Goal: Check status: Check status

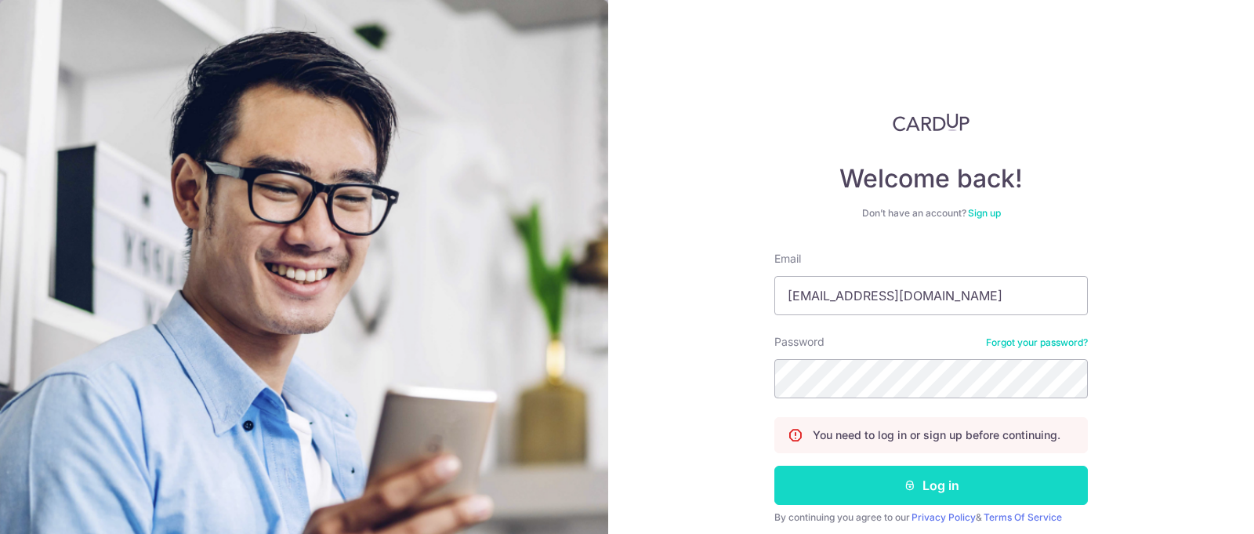
click at [921, 473] on button "Log in" at bounding box center [930, 485] width 313 height 39
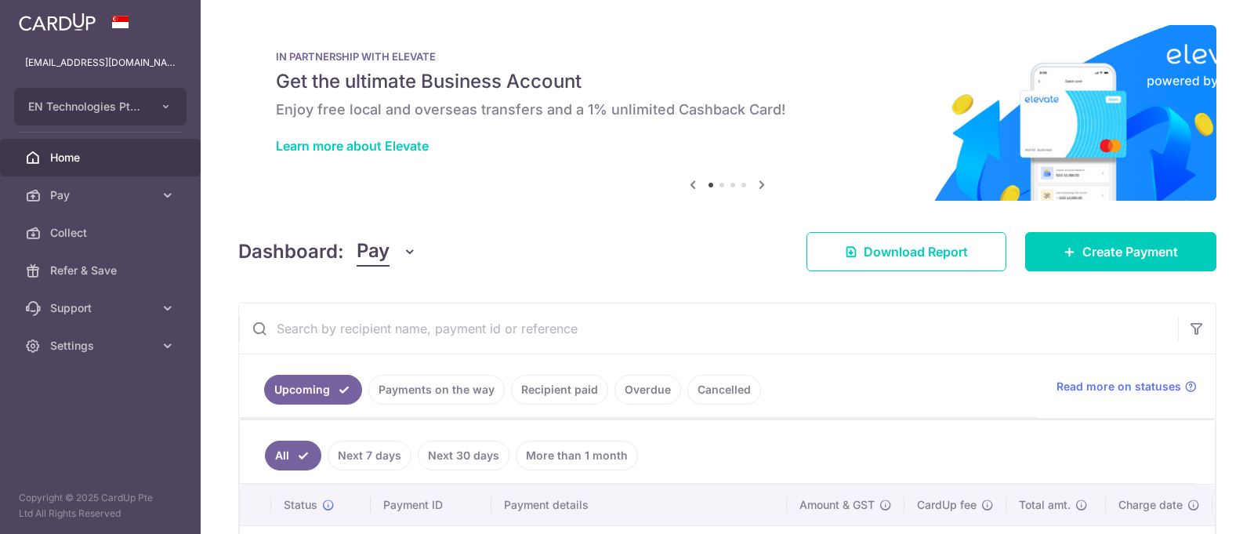
scroll to position [169, 0]
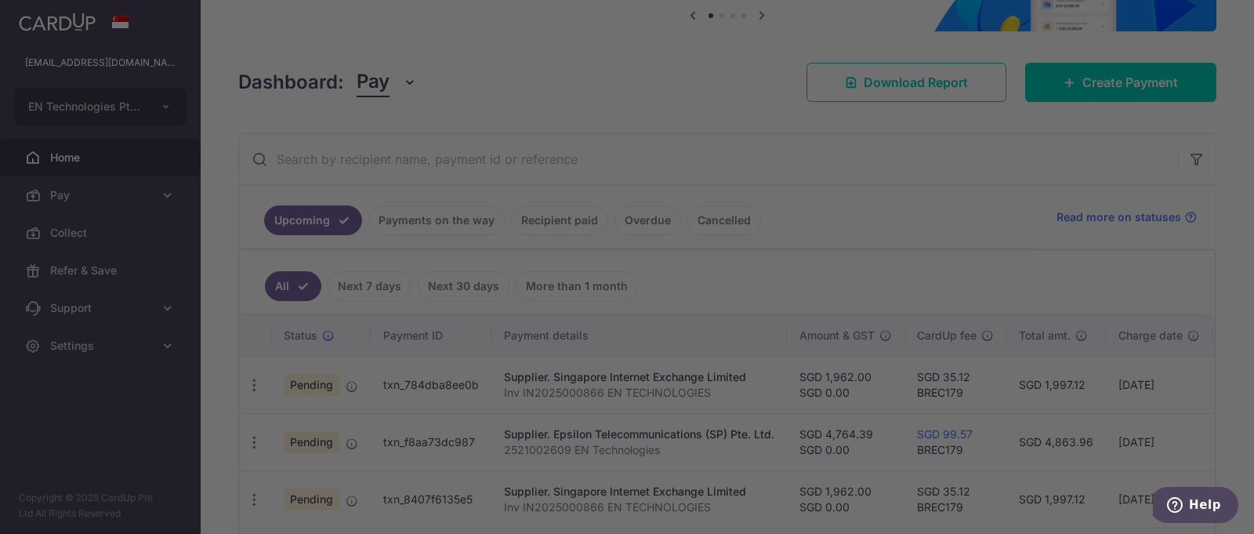
click at [451, 232] on div at bounding box center [627, 267] width 1254 height 534
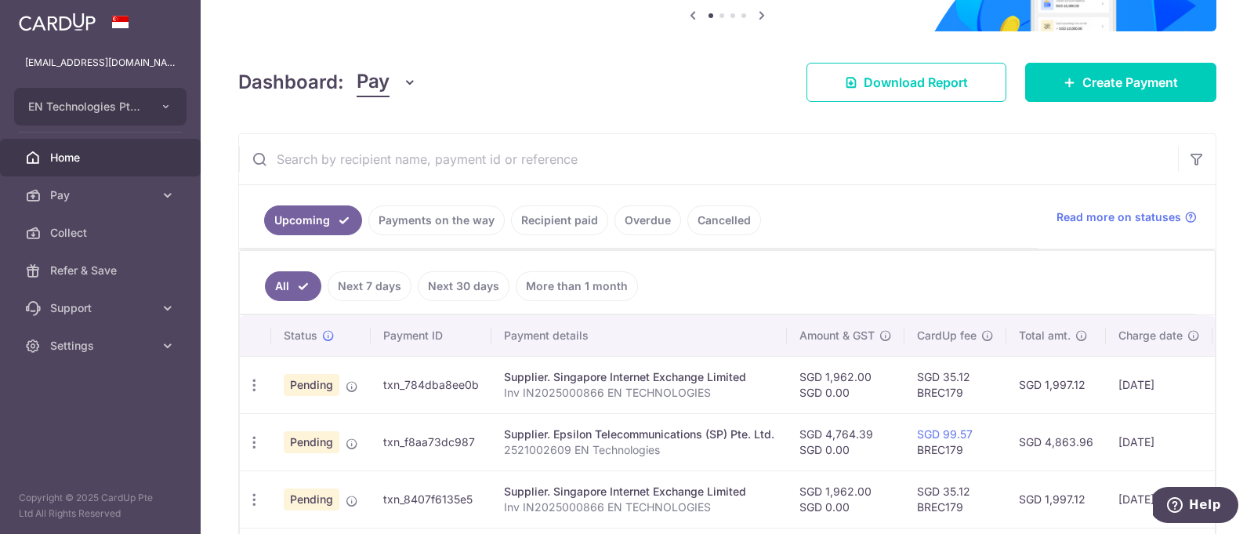
click at [429, 226] on link "Payments on the way" at bounding box center [436, 220] width 136 height 30
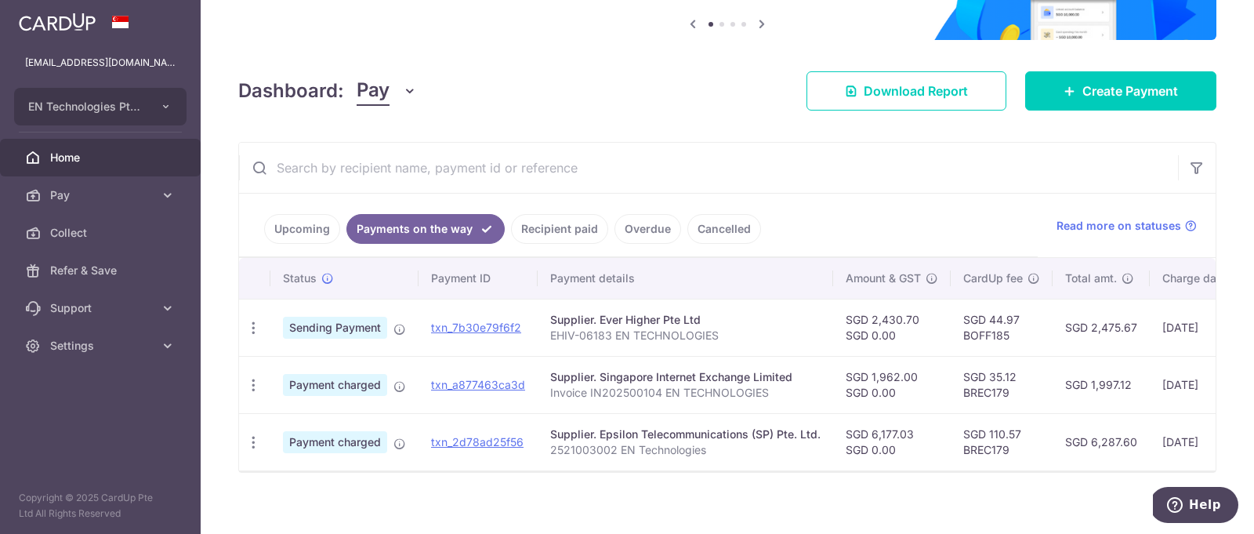
scroll to position [163, 0]
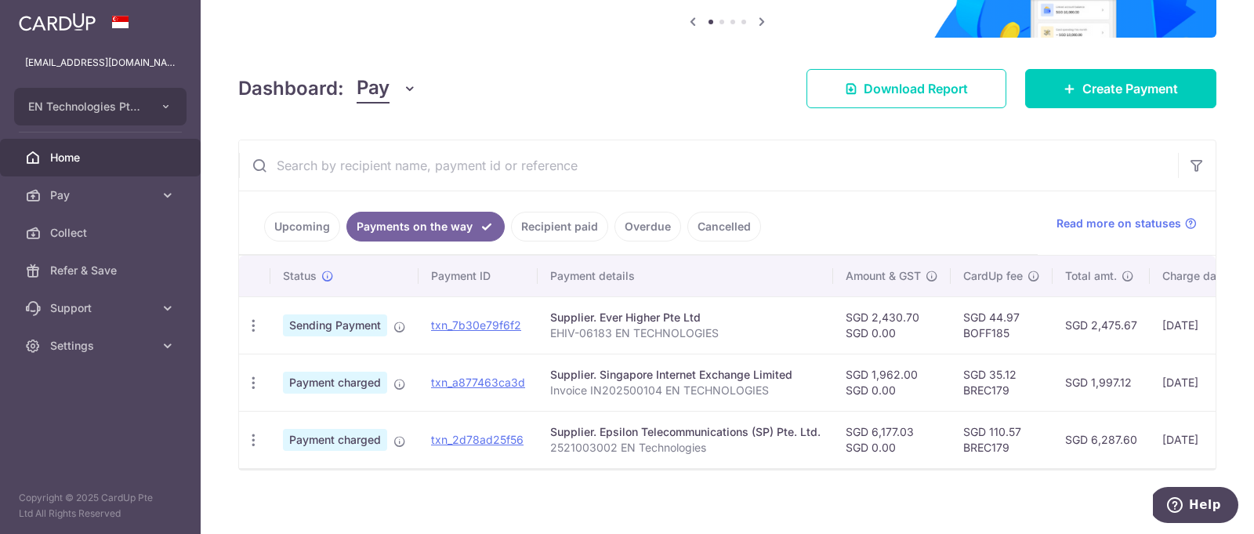
click at [584, 228] on link "Recipient paid" at bounding box center [559, 227] width 97 height 30
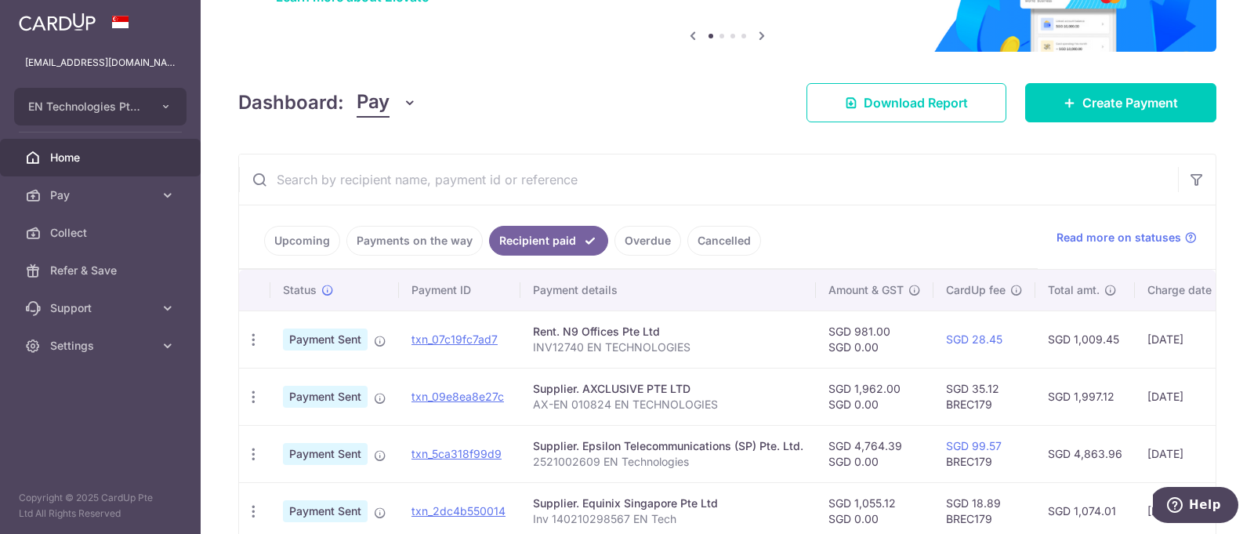
click at [285, 236] on link "Upcoming" at bounding box center [302, 241] width 76 height 30
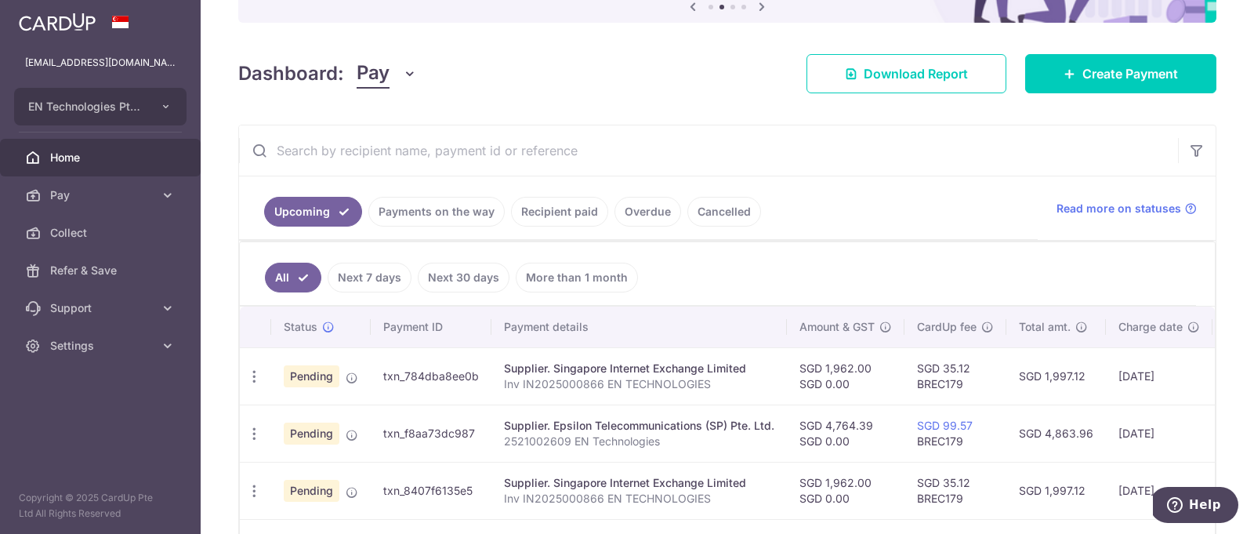
scroll to position [177, 0]
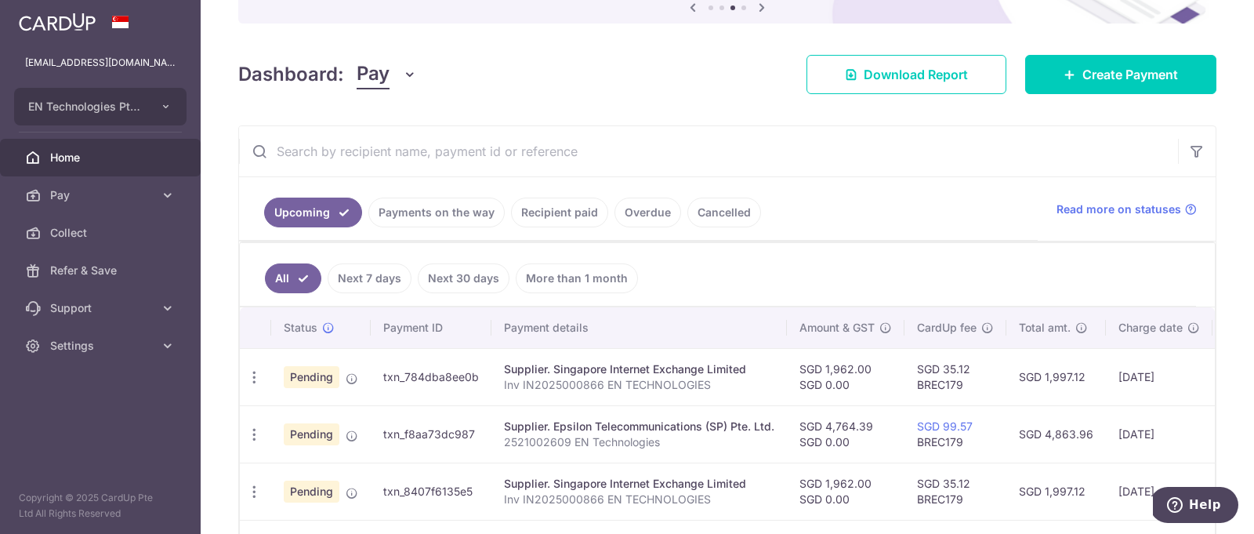
click at [483, 218] on link "Payments on the way" at bounding box center [436, 212] width 136 height 30
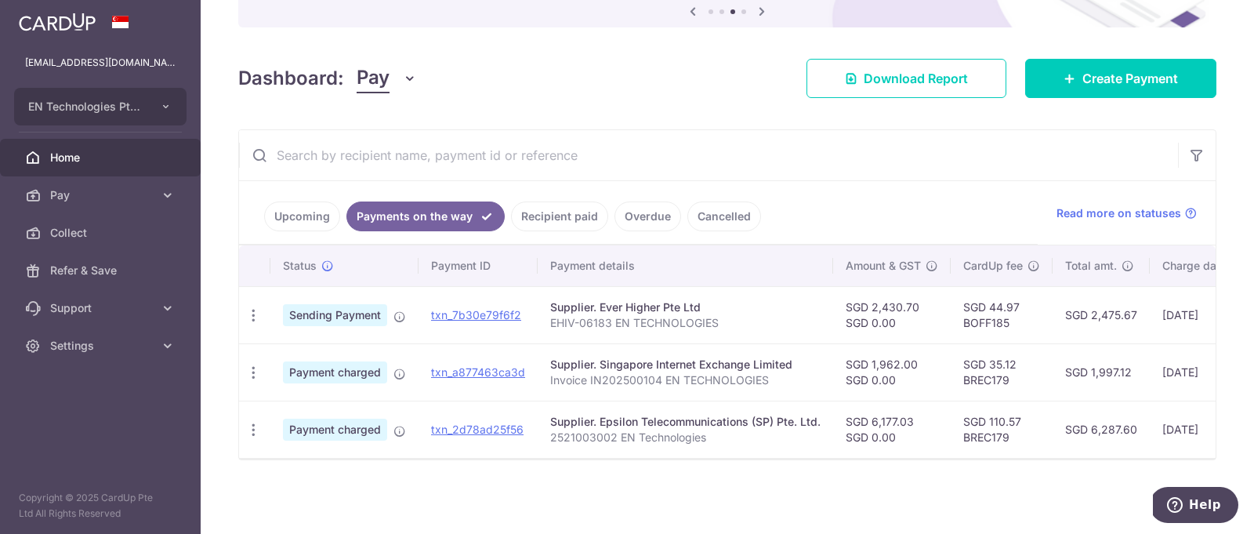
drag, startPoint x: 846, startPoint y: 453, endPoint x: 1073, endPoint y: 462, distance: 227.5
click at [1073, 458] on div "Status Payment ID Payment details Amount & GST CardUp fee Total amt. Charge dat…" at bounding box center [727, 351] width 976 height 212
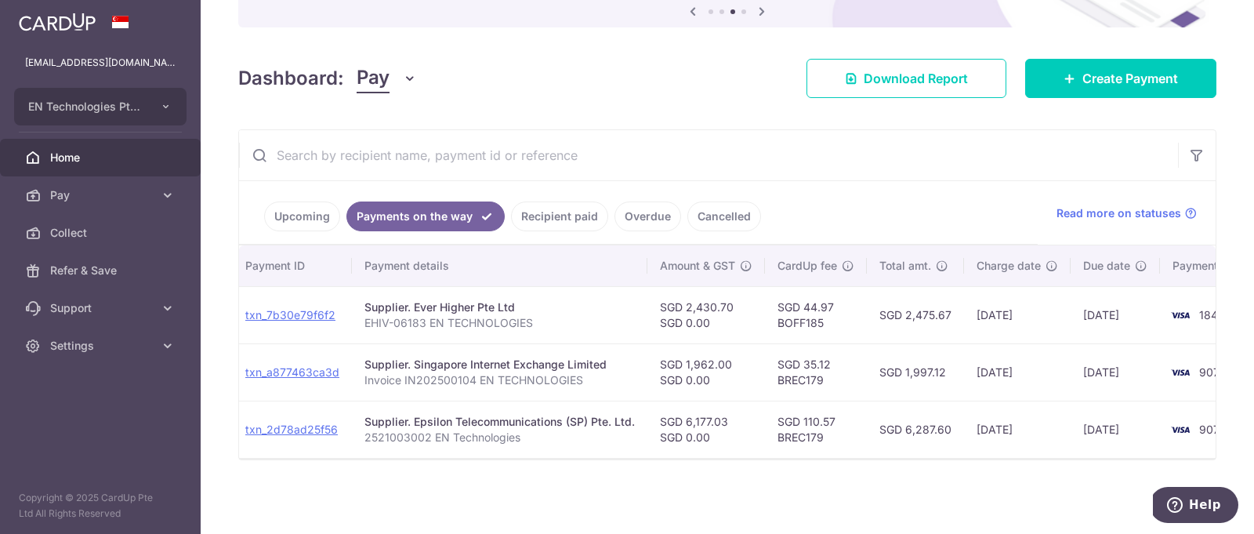
scroll to position [0, 251]
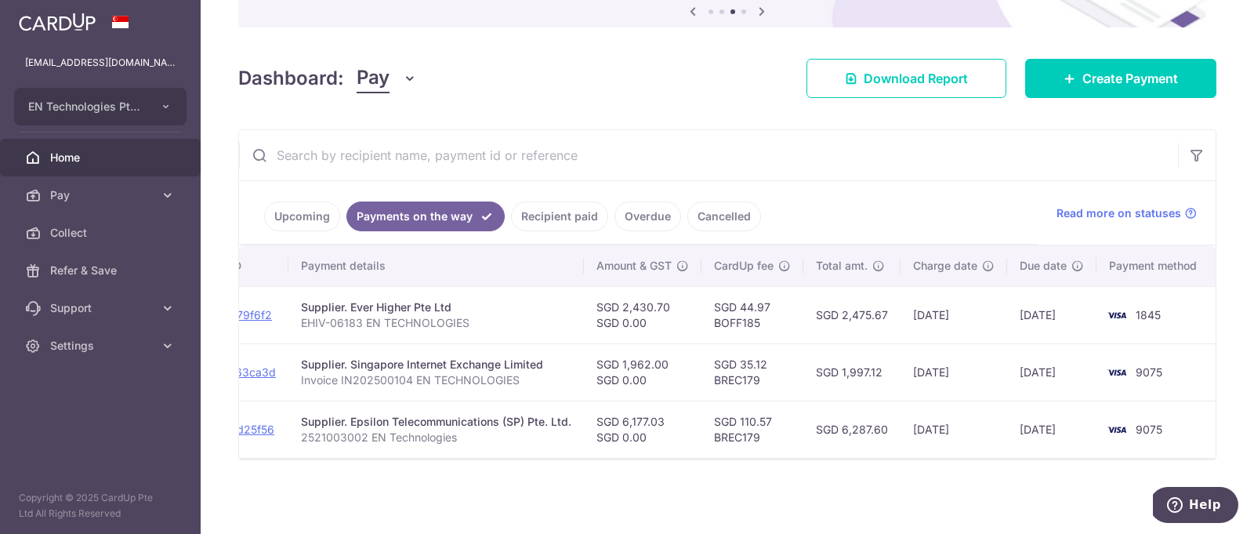
click at [996, 447] on td "[DATE]" at bounding box center [953, 428] width 107 height 57
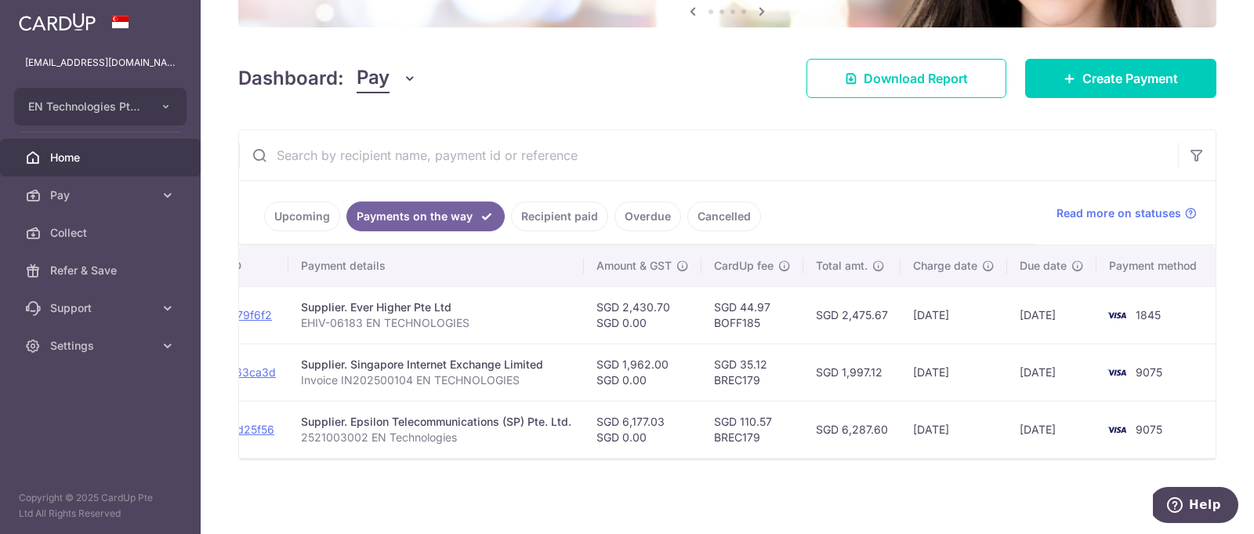
click at [559, 225] on link "Recipient paid" at bounding box center [559, 216] width 97 height 30
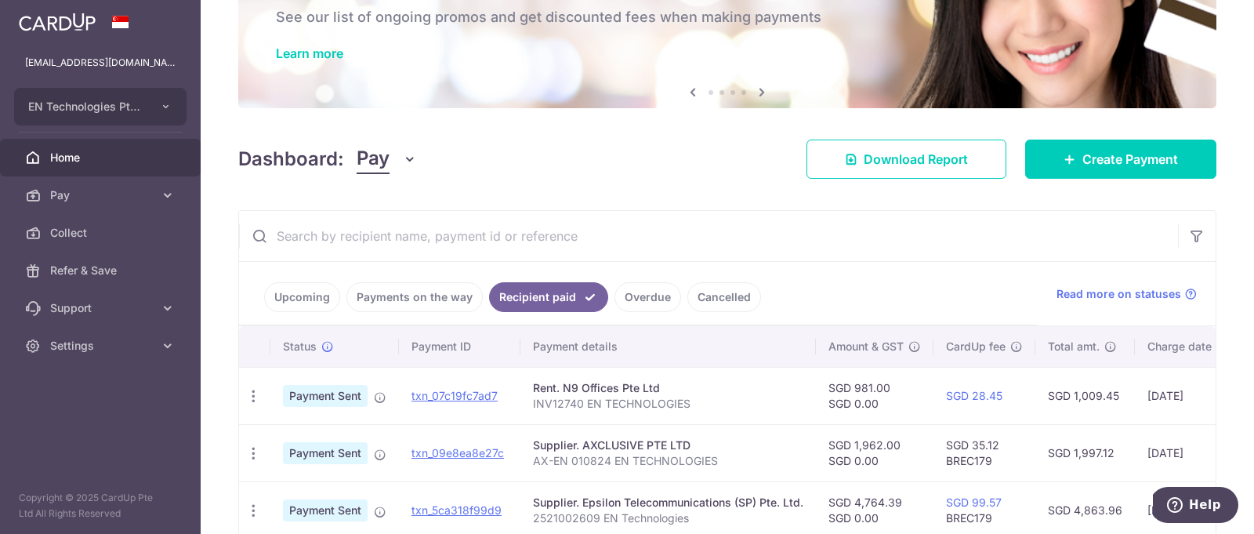
scroll to position [0, 235]
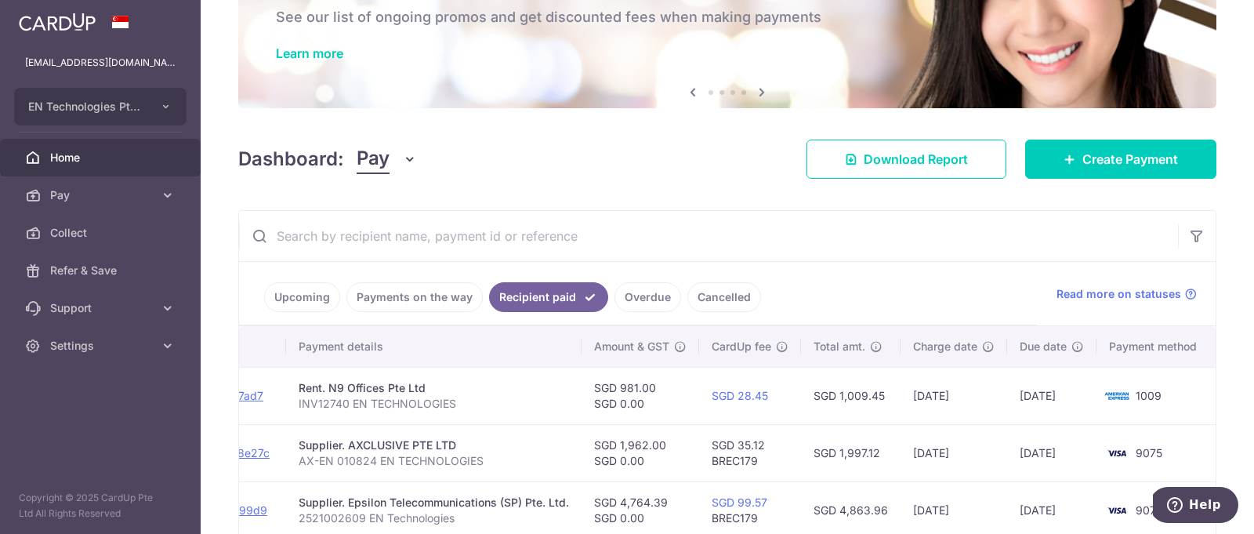
click at [540, 239] on input "text" at bounding box center [708, 236] width 939 height 50
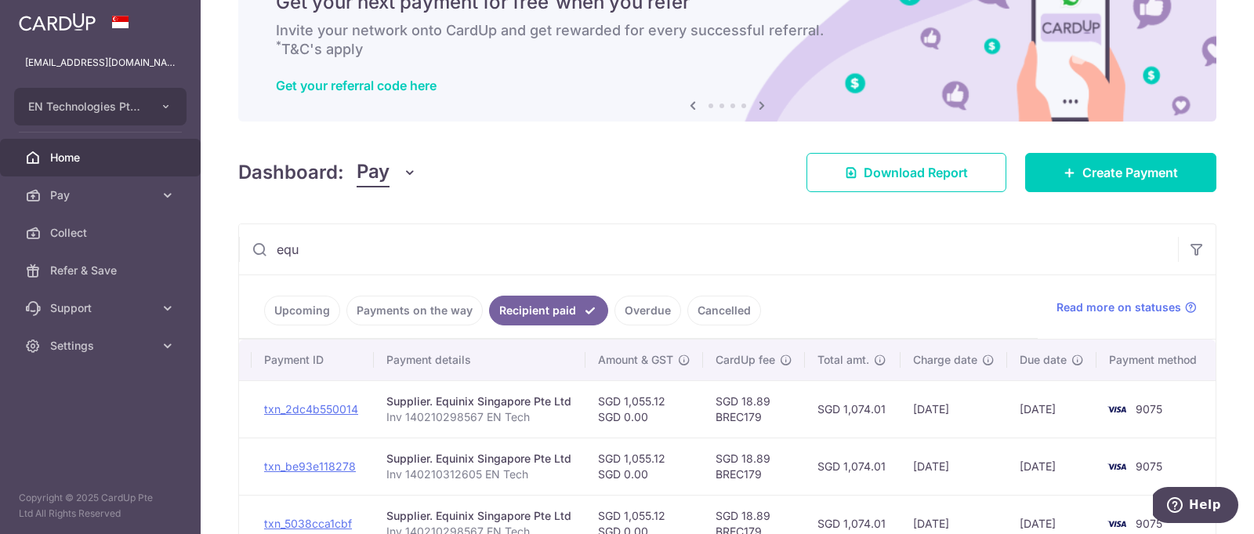
scroll to position [22, 0]
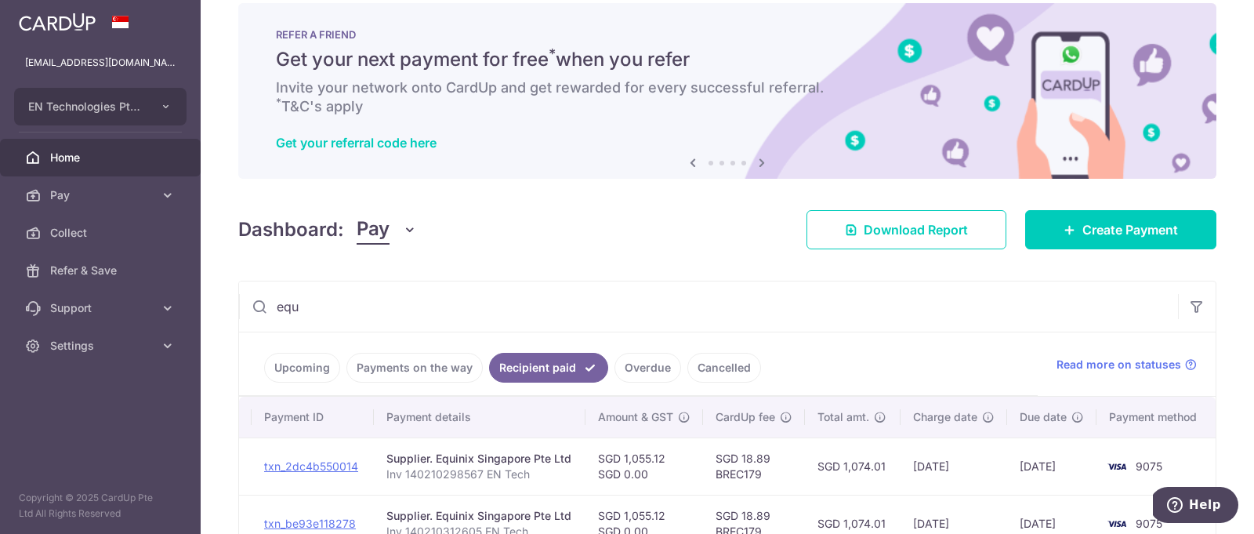
type input "equ"
click at [418, 369] on link "Payments on the way" at bounding box center [414, 368] width 136 height 30
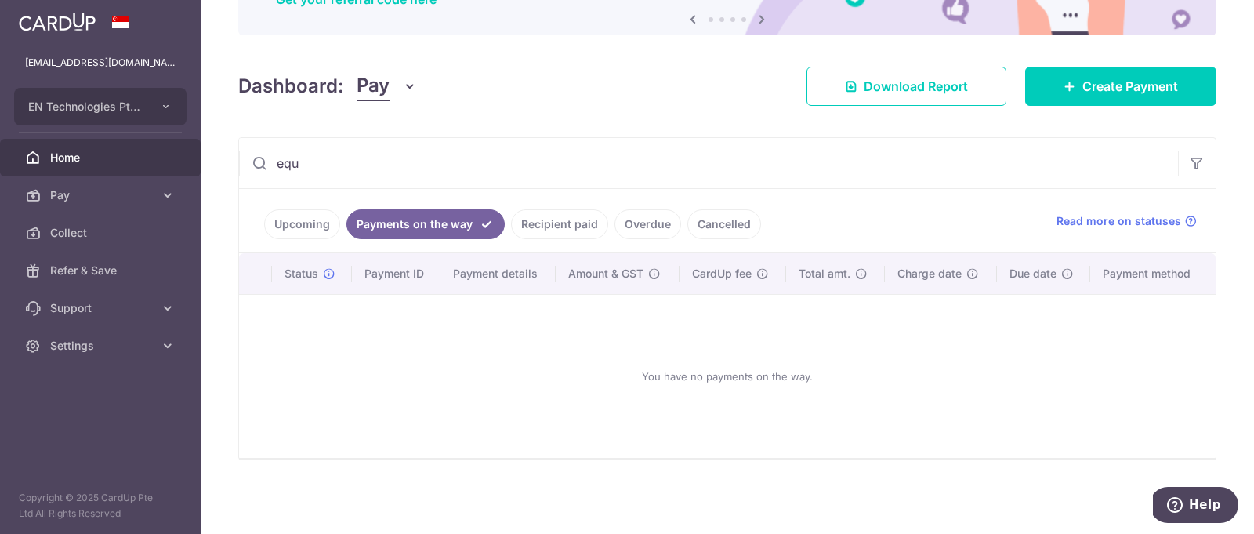
click at [288, 228] on link "Upcoming" at bounding box center [302, 224] width 76 height 30
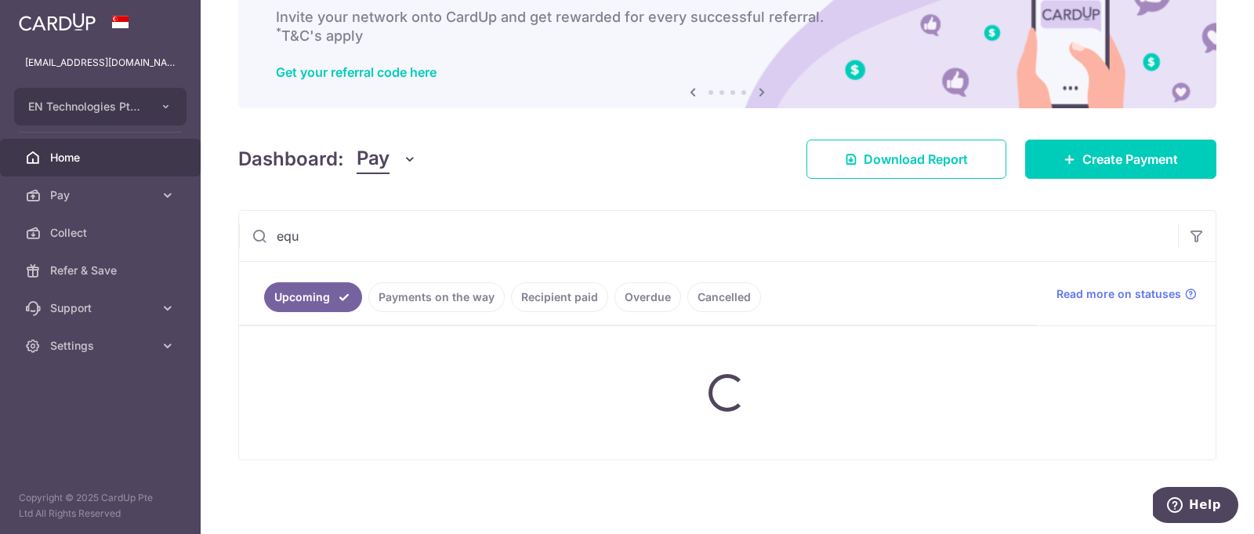
scroll to position [92, 0]
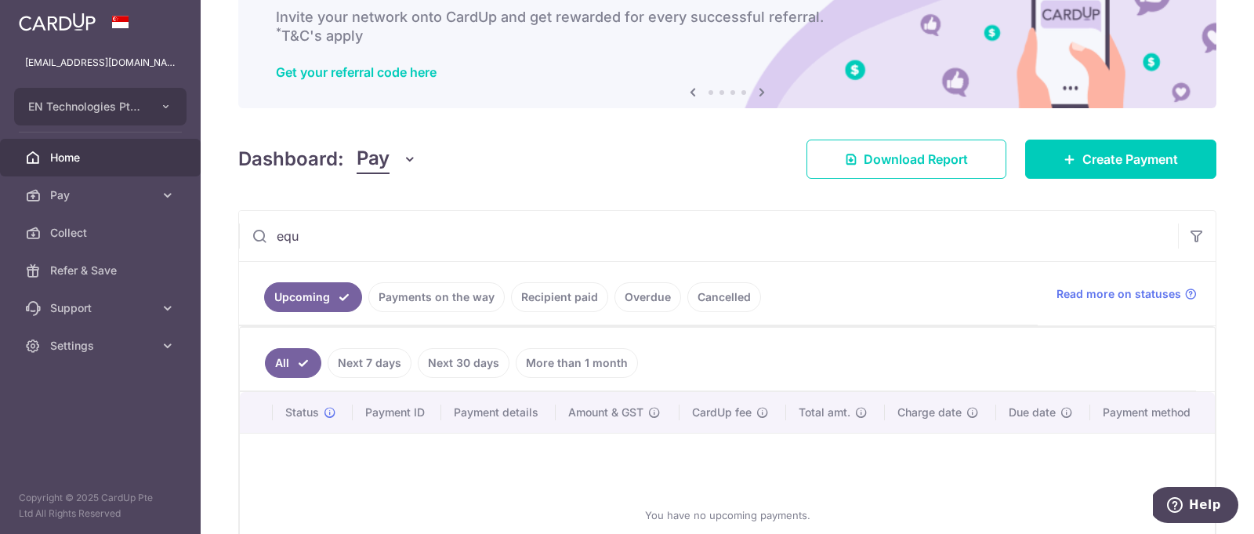
click at [706, 252] on input "equ" at bounding box center [708, 236] width 939 height 50
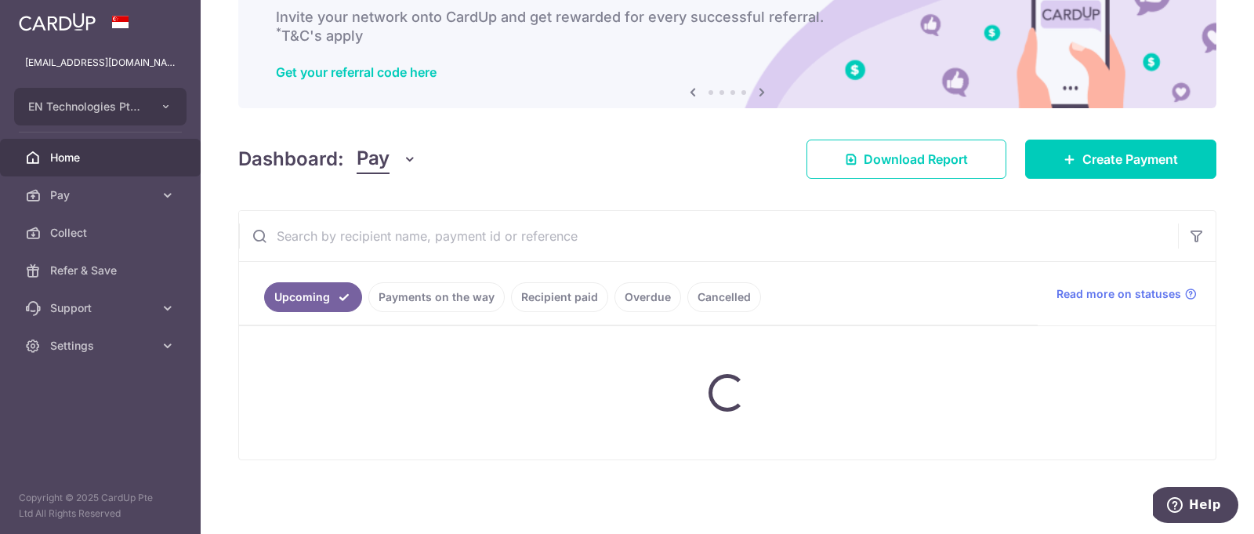
click at [457, 284] on link "Payments on the way" at bounding box center [436, 297] width 136 height 30
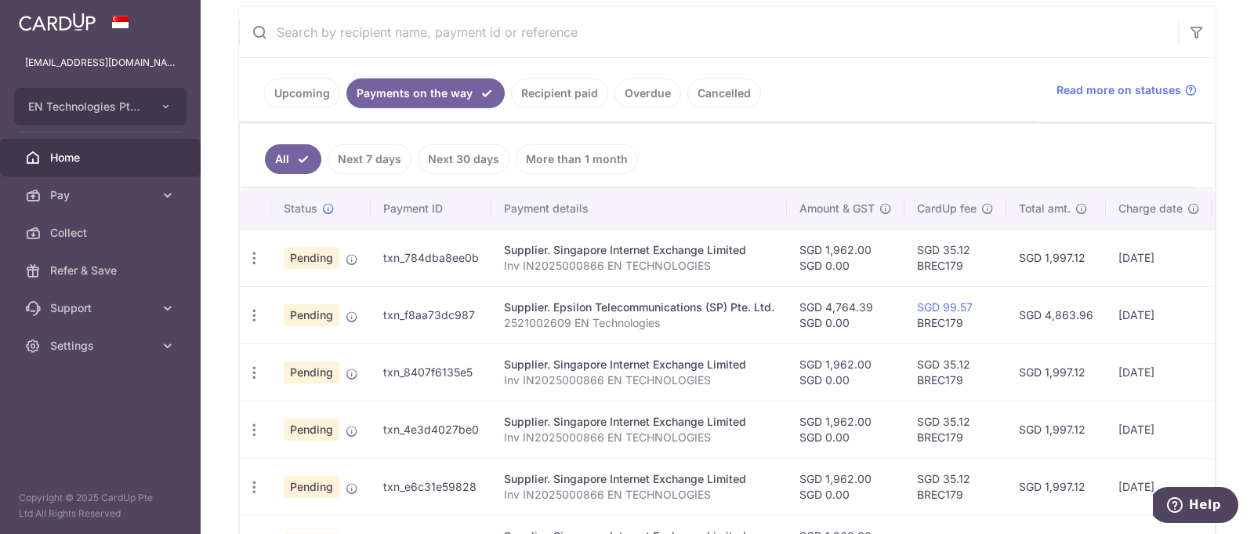
scroll to position [324, 0]
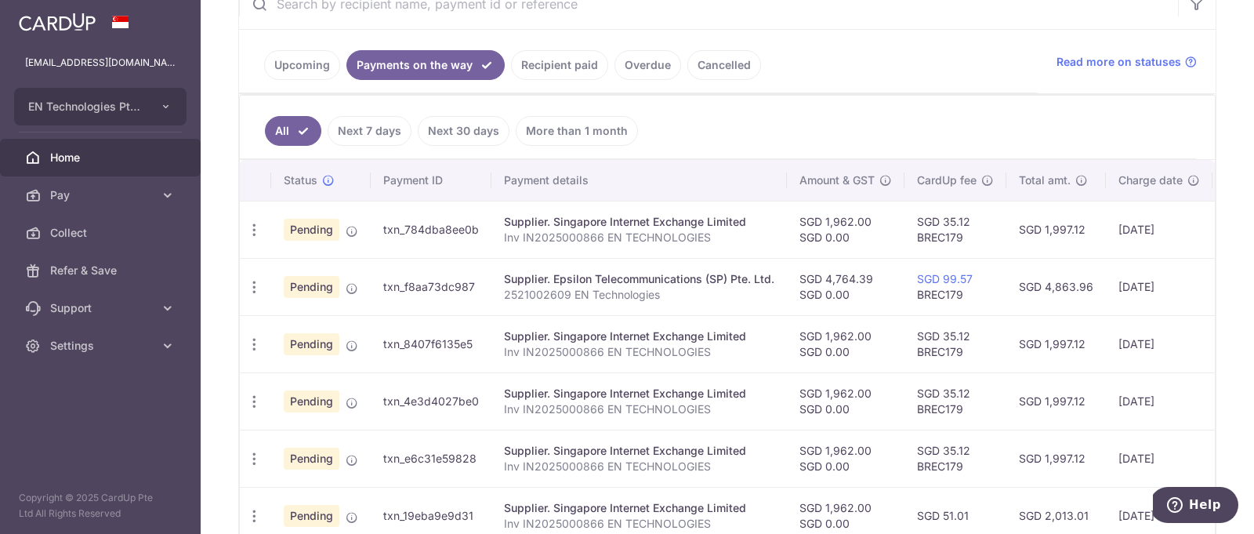
click at [433, 66] on link "Payments on the way" at bounding box center [425, 65] width 158 height 30
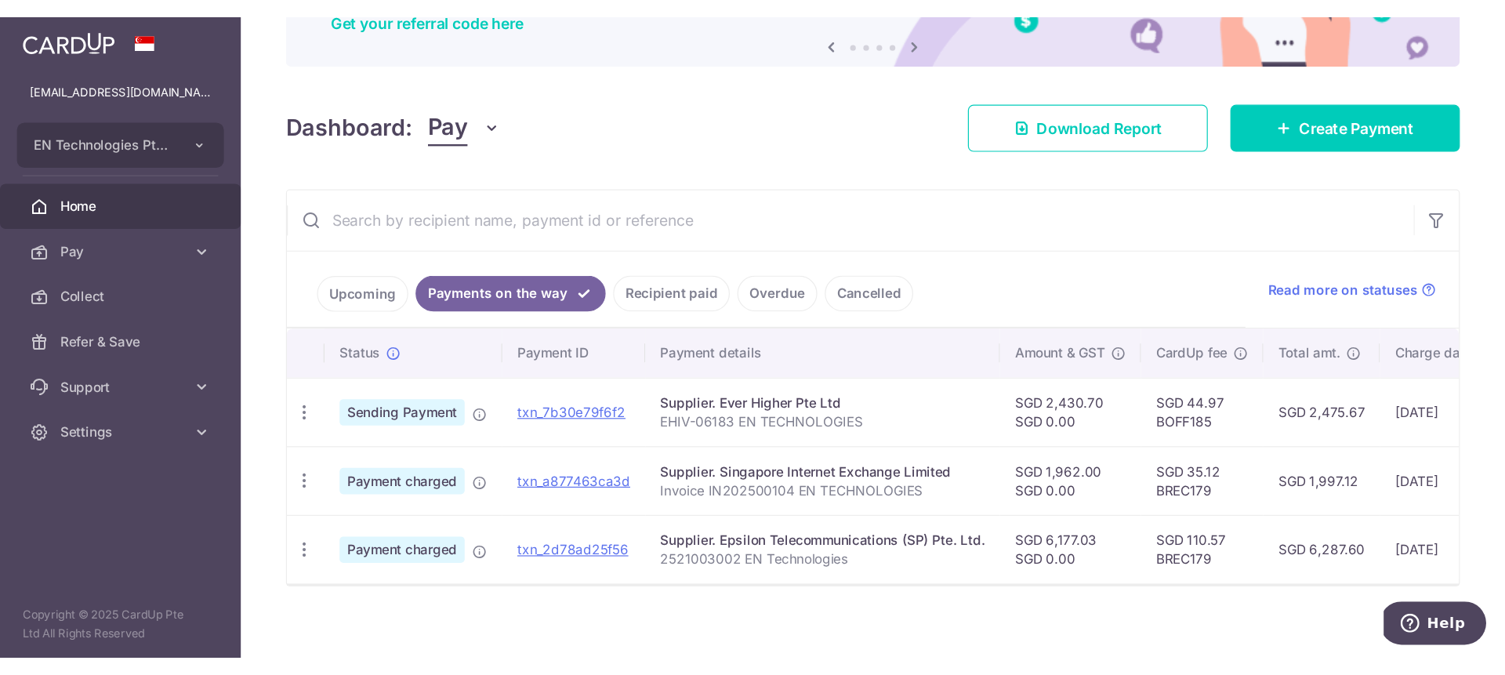
scroll to position [182, 0]
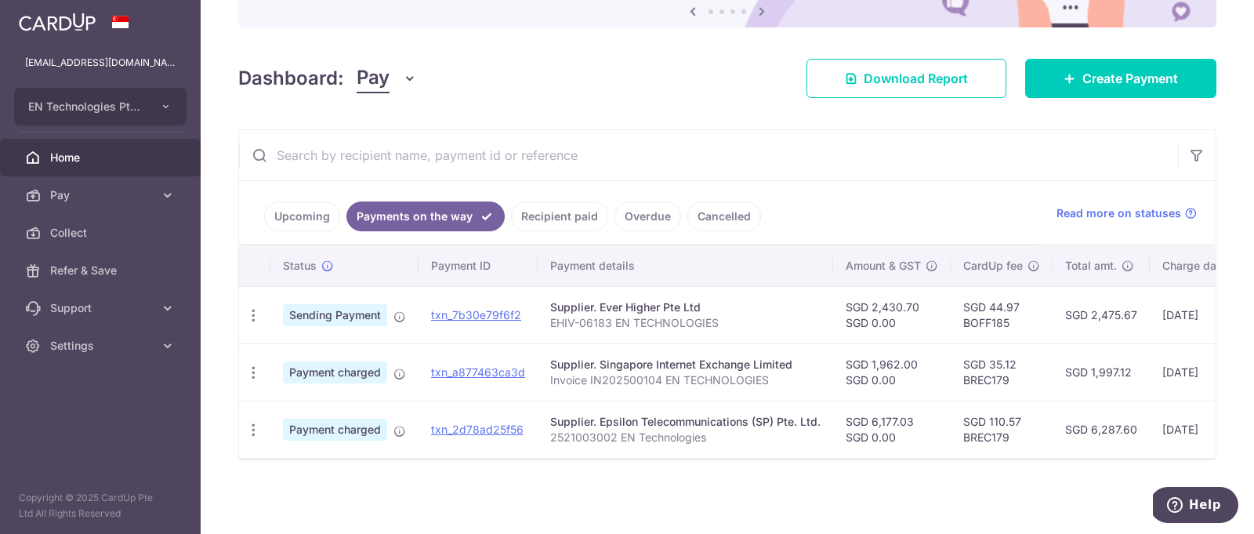
click at [870, 412] on td "SGD 6,177.03 SGD 0.00" at bounding box center [892, 428] width 118 height 57
click at [833, 410] on td "SGD 6,177.03 SGD 0.00" at bounding box center [892, 428] width 118 height 57
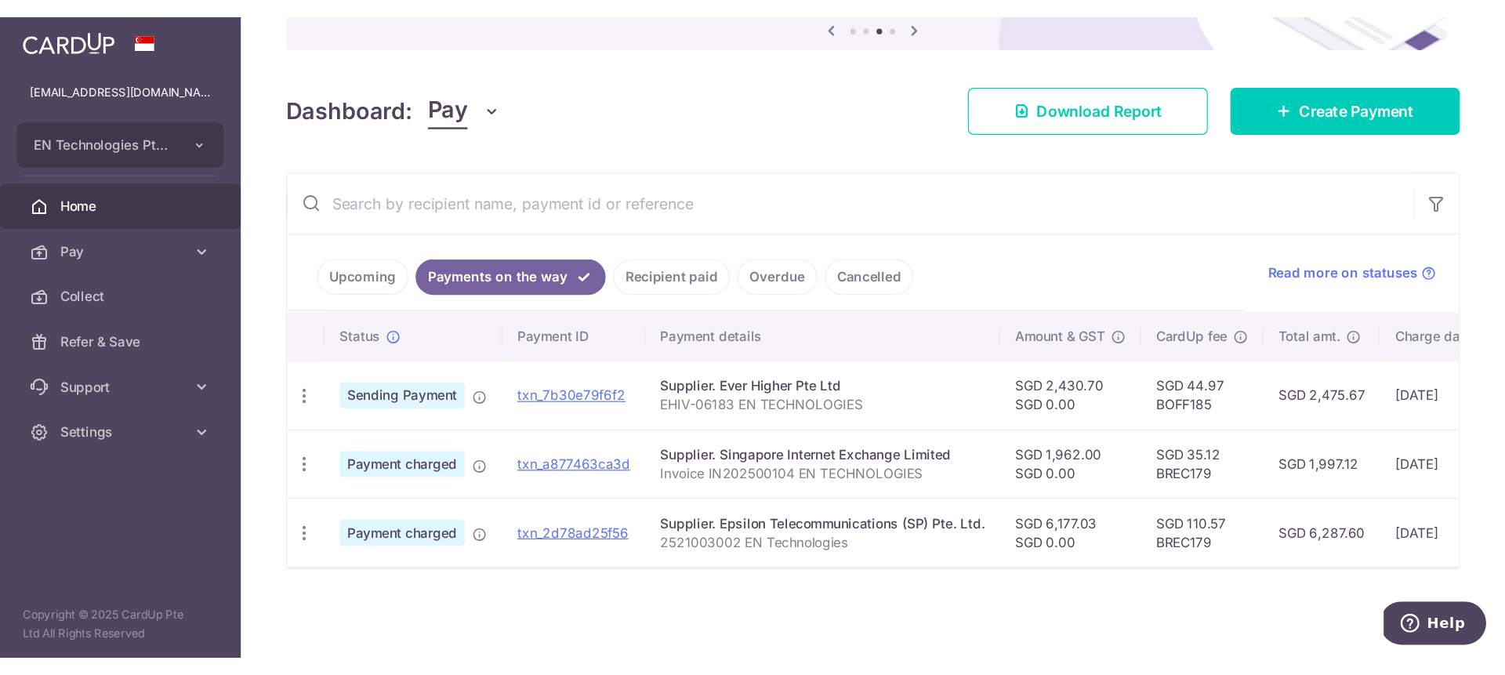
scroll to position [13, 0]
